Goal: Task Accomplishment & Management: Manage account settings

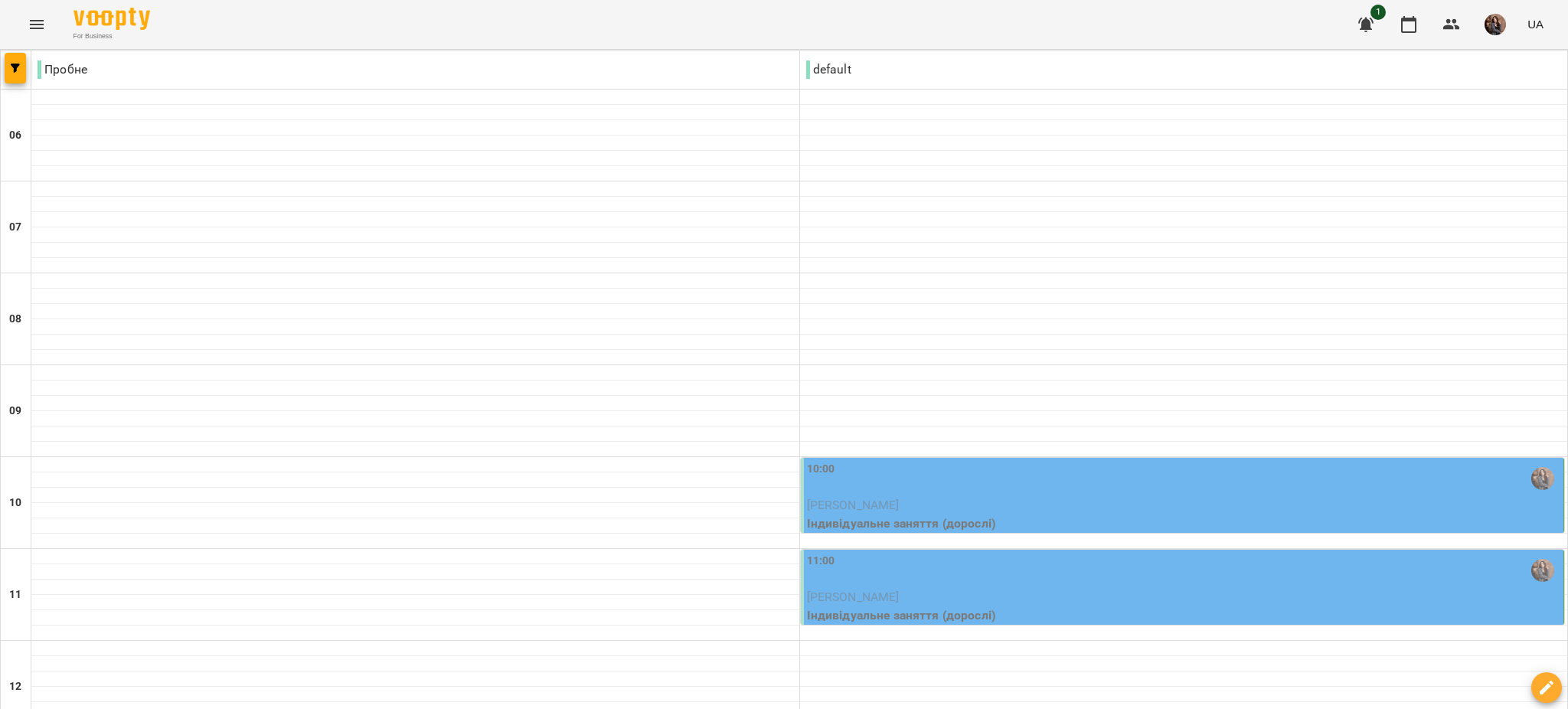
click at [937, 499] on p "[PERSON_NAME]" at bounding box center [1184, 505] width 754 height 18
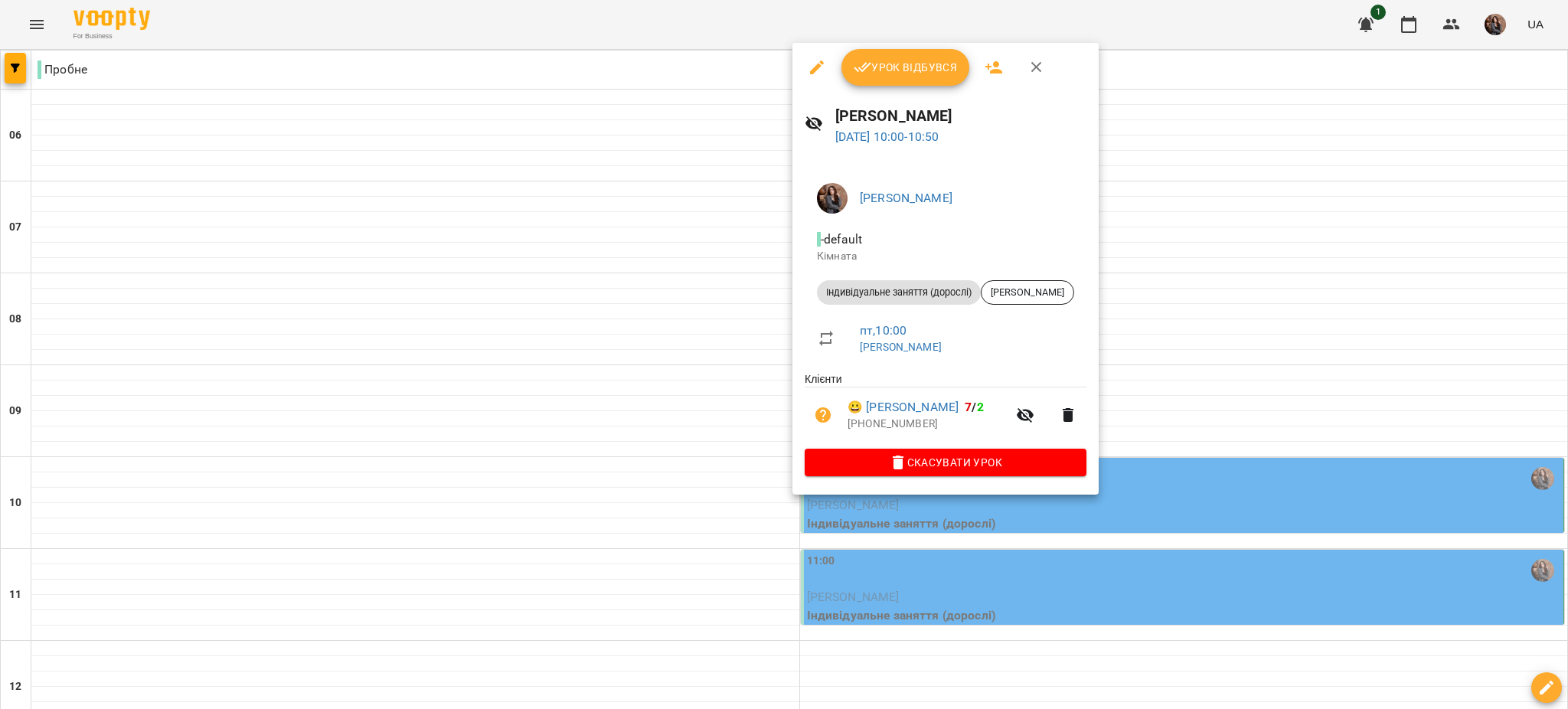
click at [913, 72] on span "Урок відбувся" at bounding box center [906, 67] width 104 height 18
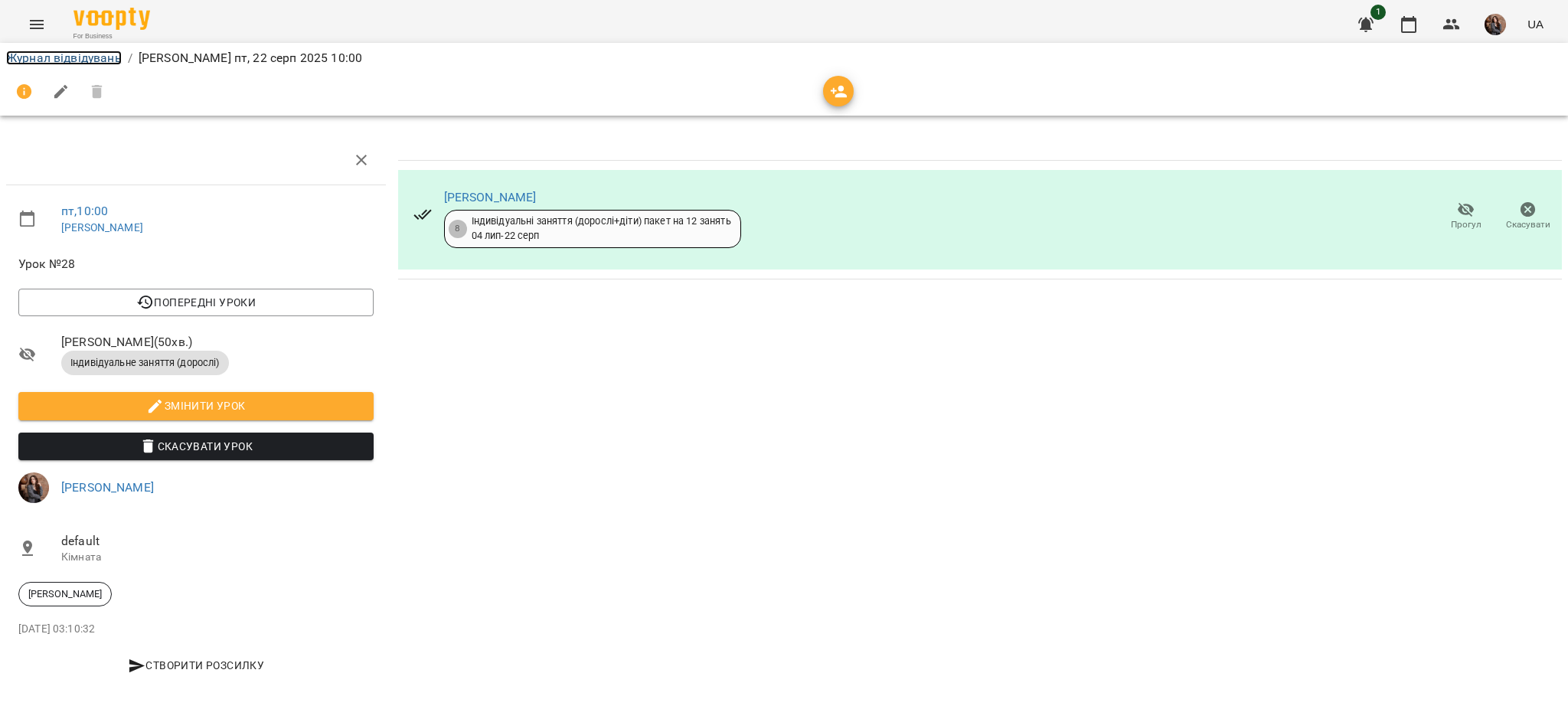
click at [84, 63] on link "Журнал відвідувань" at bounding box center [64, 58] width 116 height 14
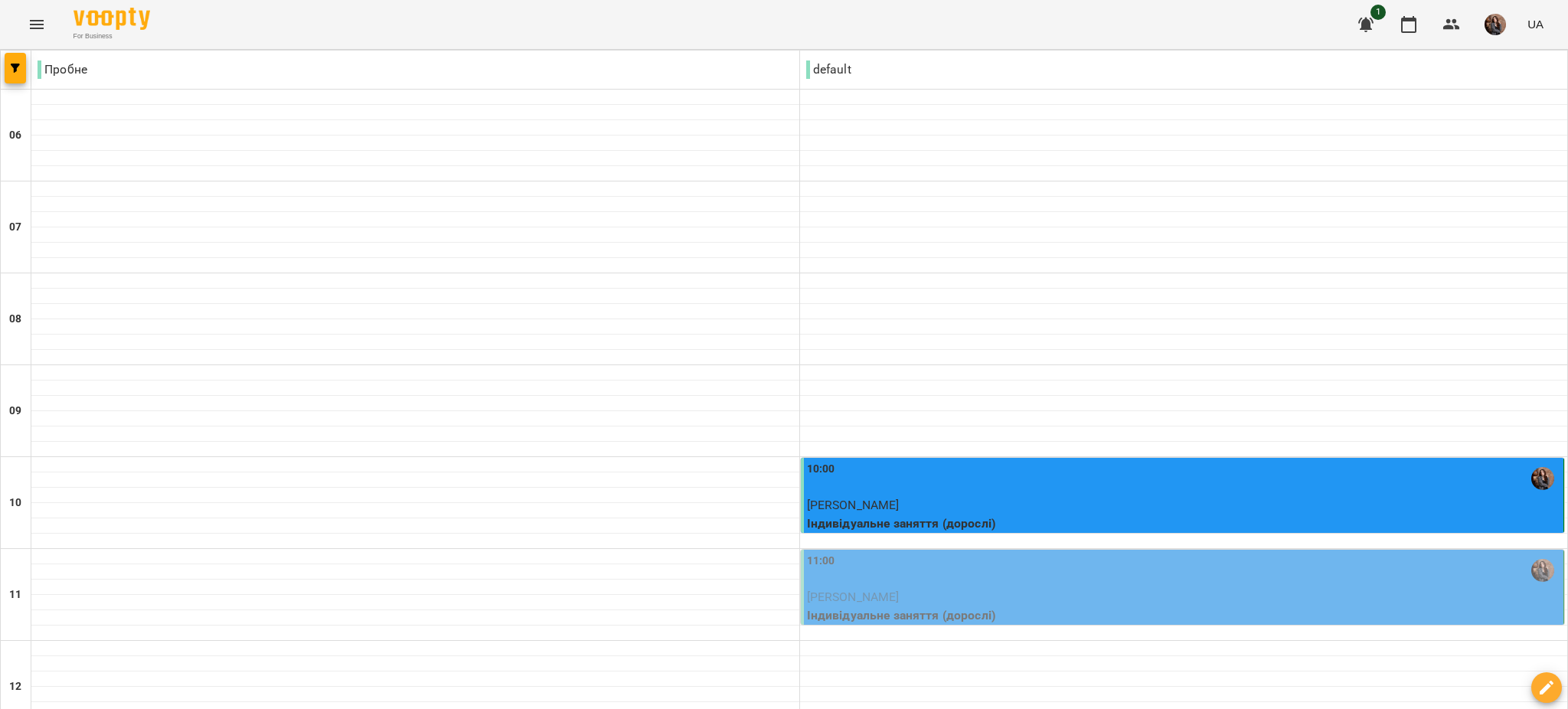
scroll to position [1008, 0]
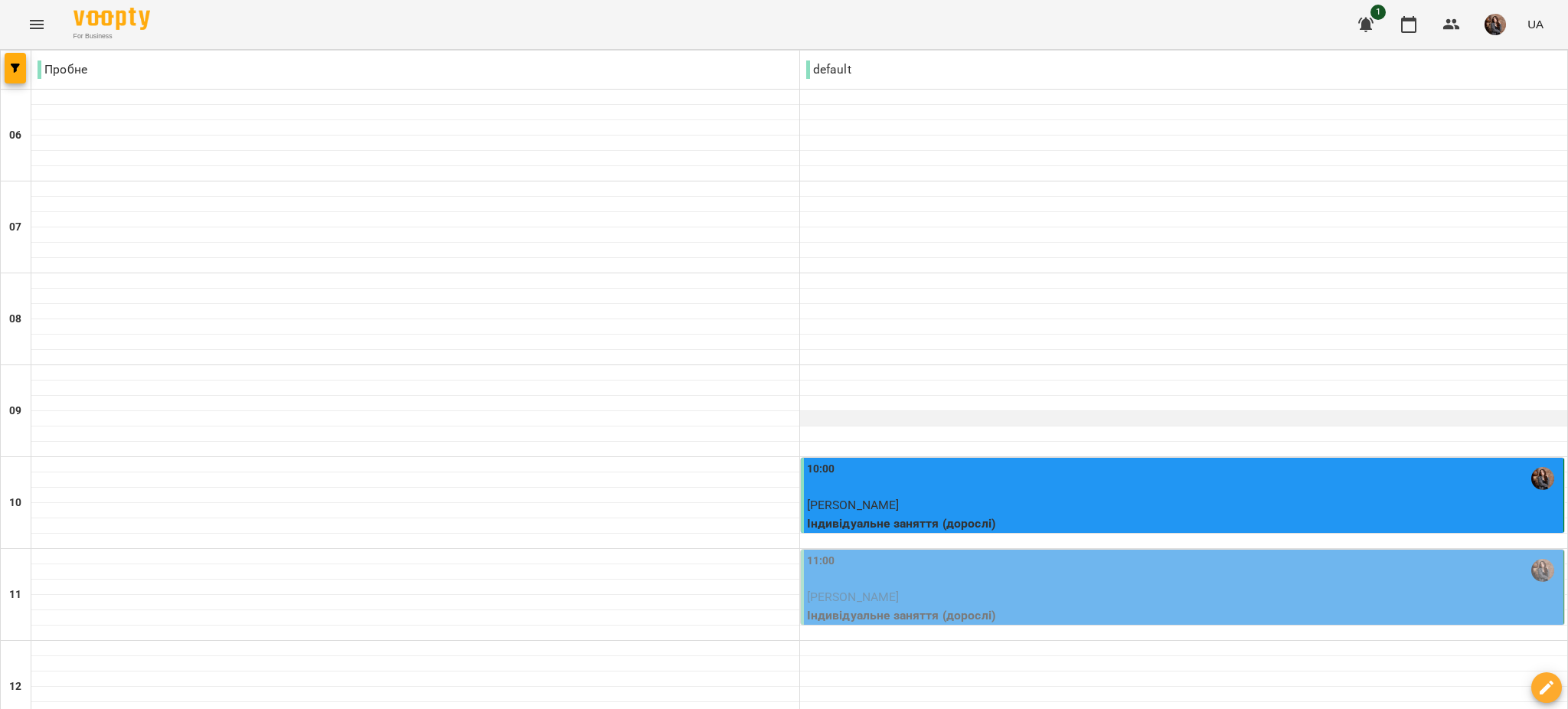
scroll to position [0, 0]
click at [709, 76] on div "Пробне" at bounding box center [415, 69] width 768 height 31
